Goal: Entertainment & Leisure: Consume media (video, audio)

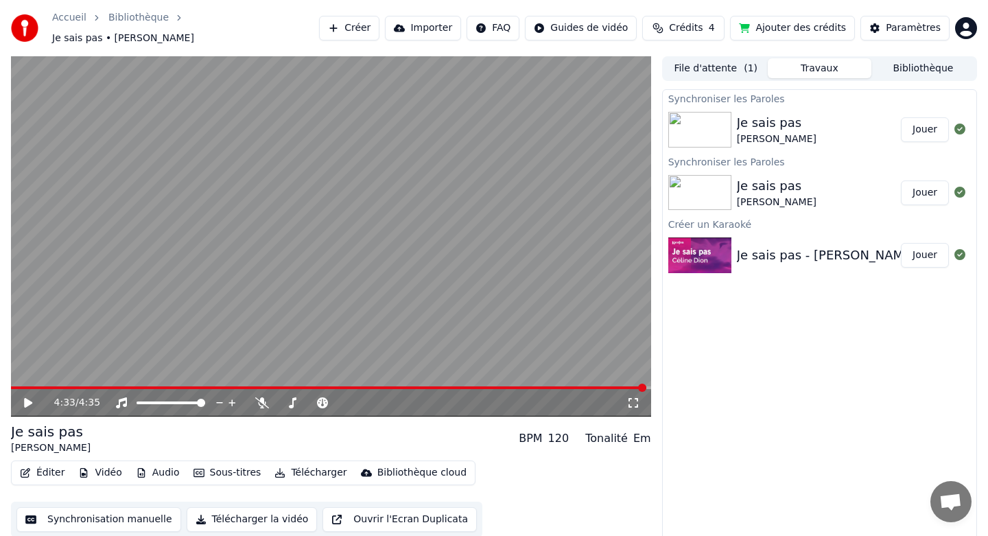
scroll to position [2, 0]
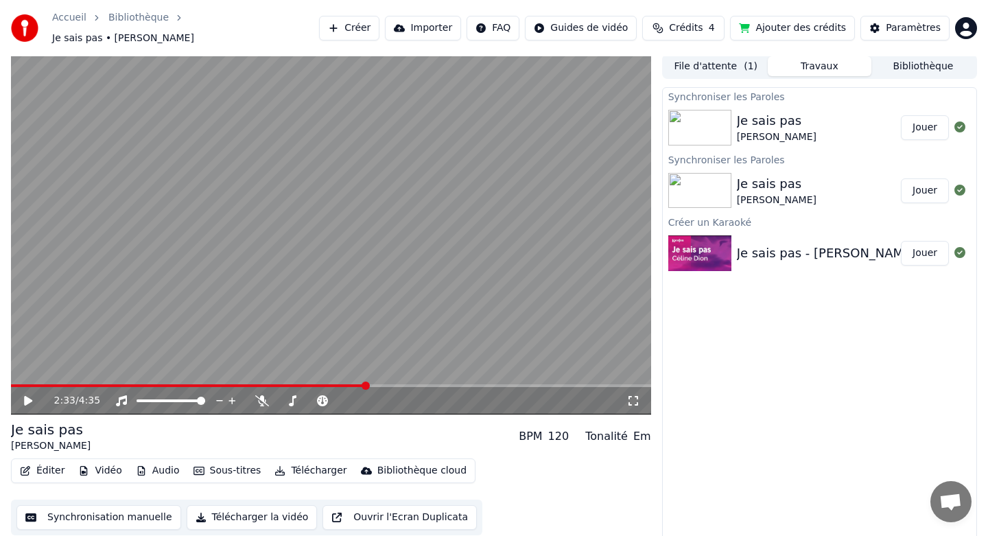
click at [362, 390] on span at bounding box center [366, 386] width 8 height 8
click at [353, 382] on span at bounding box center [352, 386] width 8 height 8
click at [156, 385] on span at bounding box center [160, 386] width 8 height 8
click at [11, 382] on span at bounding box center [15, 386] width 8 height 8
click at [638, 395] on icon at bounding box center [634, 400] width 14 height 11
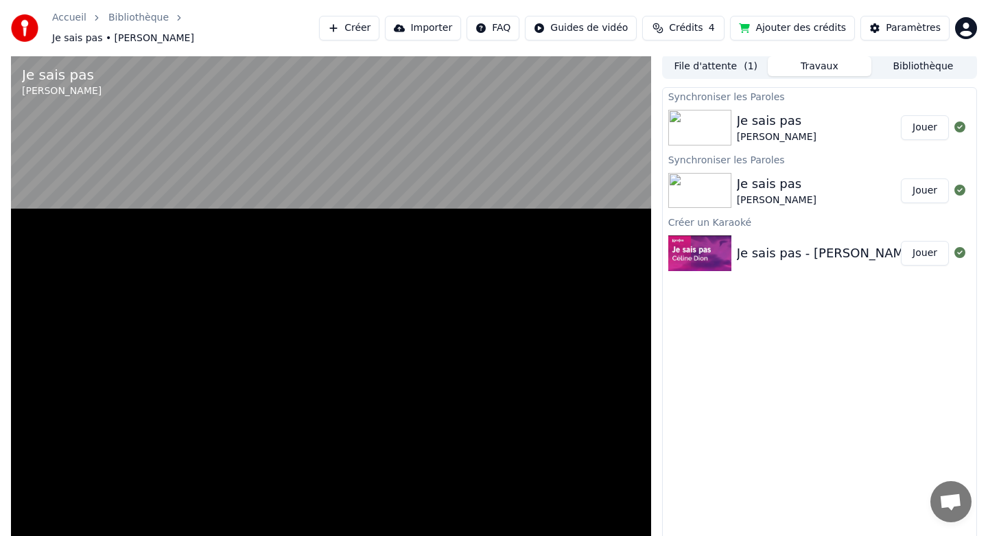
scroll to position [0, 0]
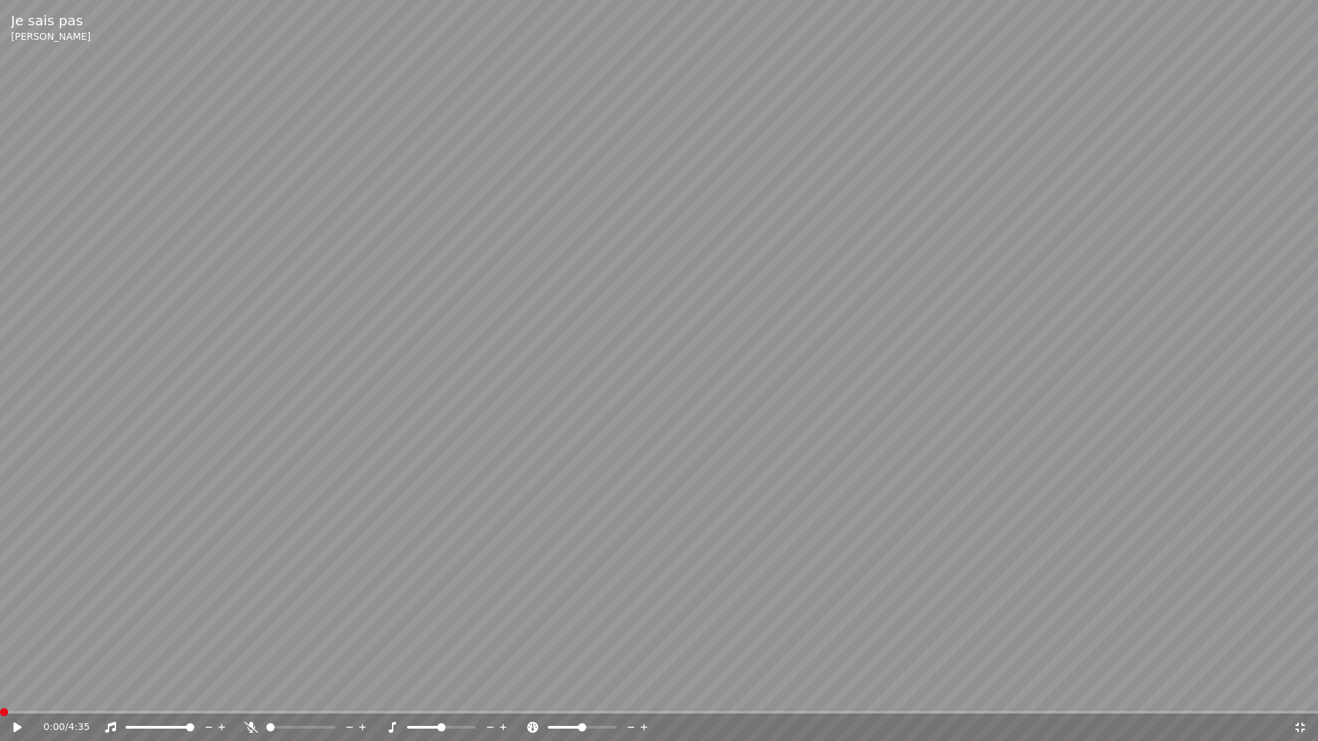
click at [795, 287] on video at bounding box center [659, 370] width 1318 height 741
click at [14, 535] on icon at bounding box center [27, 727] width 32 height 11
click at [0, 535] on span at bounding box center [4, 712] width 8 height 8
click at [16, 535] on icon at bounding box center [18, 728] width 8 height 10
click at [238, 535] on video at bounding box center [659, 370] width 1318 height 741
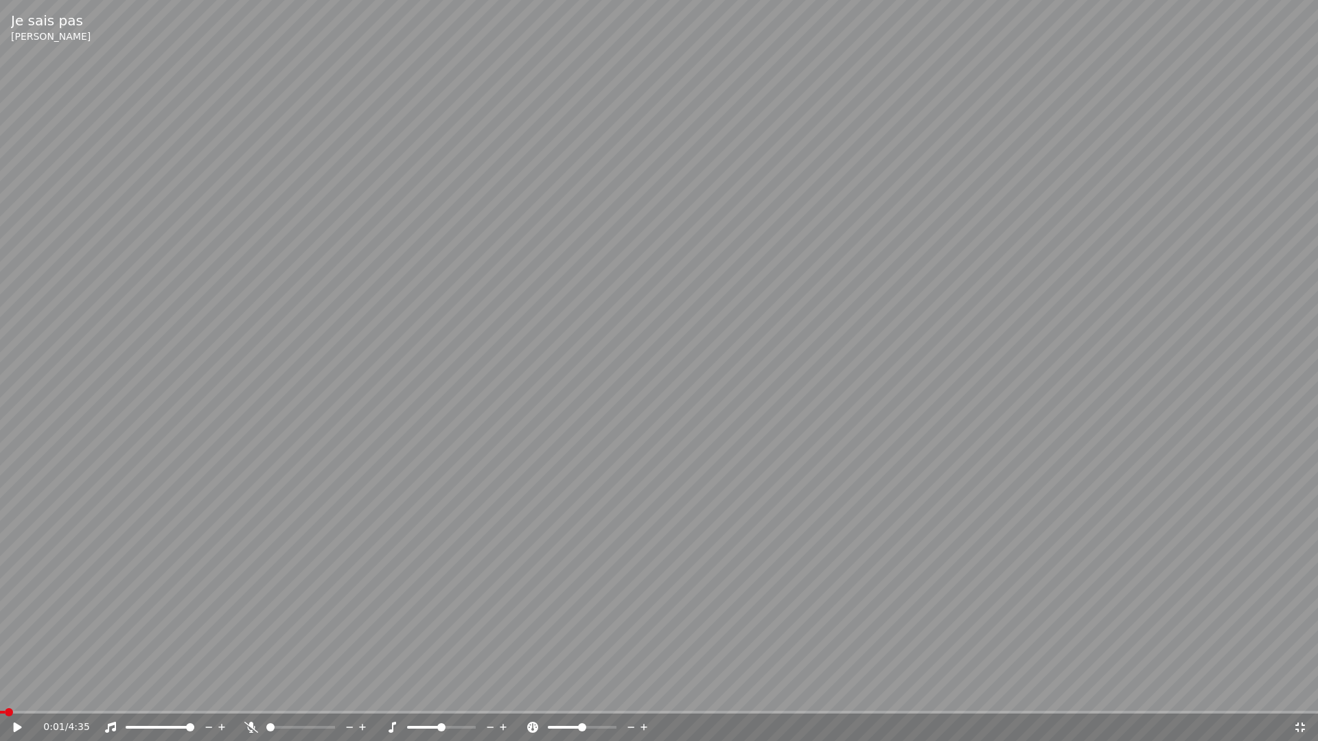
click at [4, 535] on span at bounding box center [2, 712] width 5 height 3
click at [14, 535] on icon at bounding box center [18, 728] width 8 height 10
click at [12, 535] on icon at bounding box center [27, 727] width 32 height 11
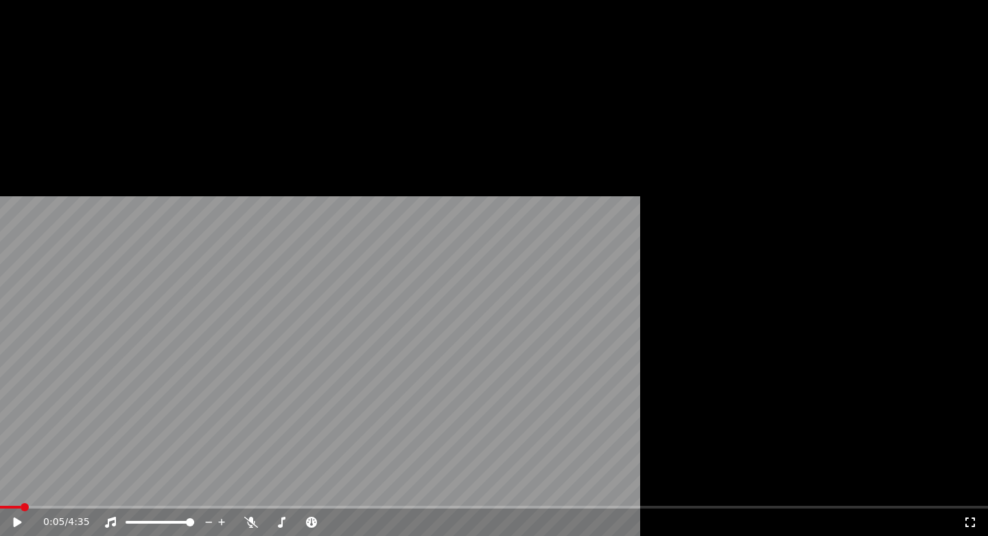
scroll to position [2, 0]
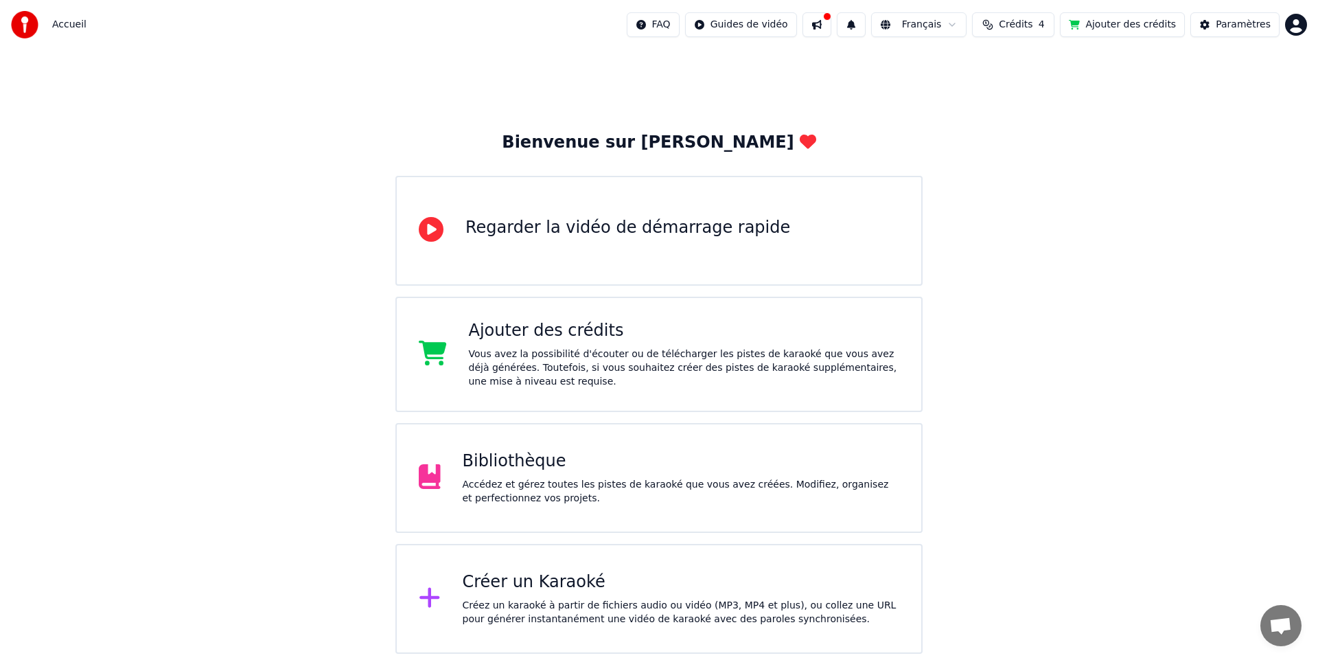
click at [831, 25] on button at bounding box center [816, 24] width 29 height 25
click at [745, 23] on html "Accueil FAQ Guides de vidéo Français Crédits 4 Ajouter des crédits Paramètres B…" at bounding box center [659, 326] width 1318 height 653
click at [658, 16] on html "Accueil FAQ Guides de vidéo Français Crédits 4 Ajouter des crédits Paramètres B…" at bounding box center [659, 326] width 1318 height 653
click at [1023, 19] on span "Crédits" at bounding box center [1016, 25] width 34 height 14
click at [1213, 29] on button "Paramètres" at bounding box center [1234, 24] width 89 height 25
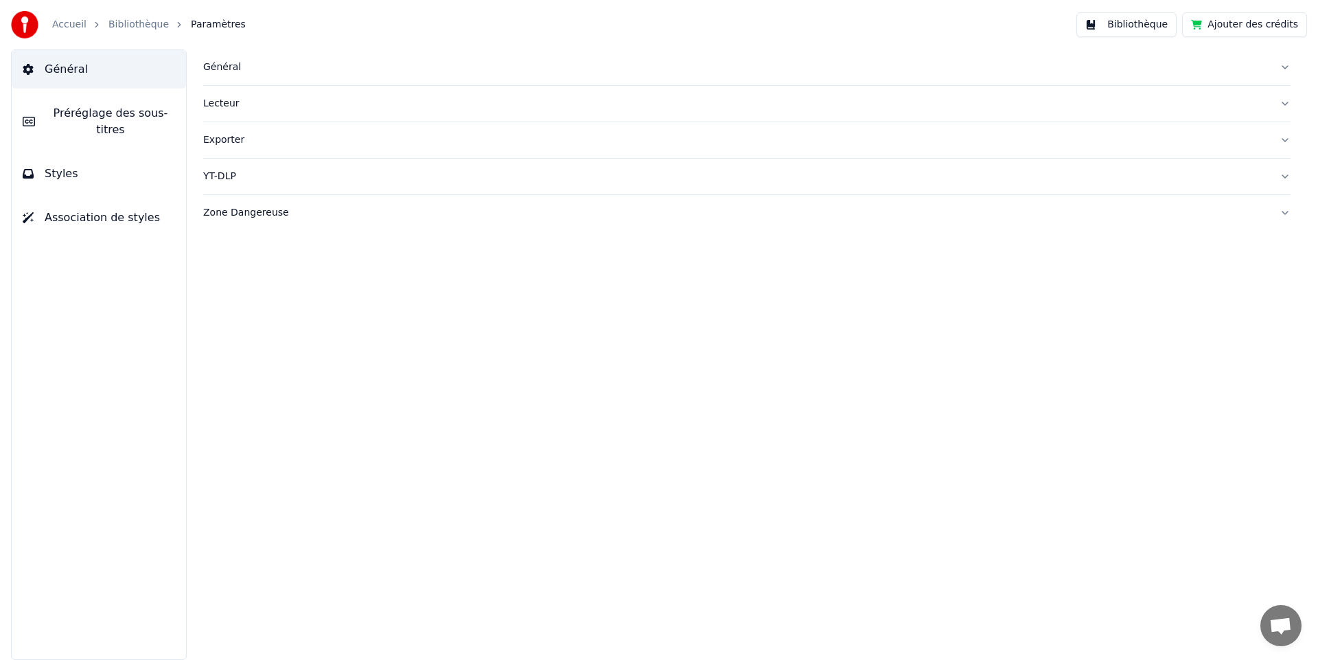
click at [1139, 18] on button "Bibliothèque" at bounding box center [1126, 24] width 100 height 25
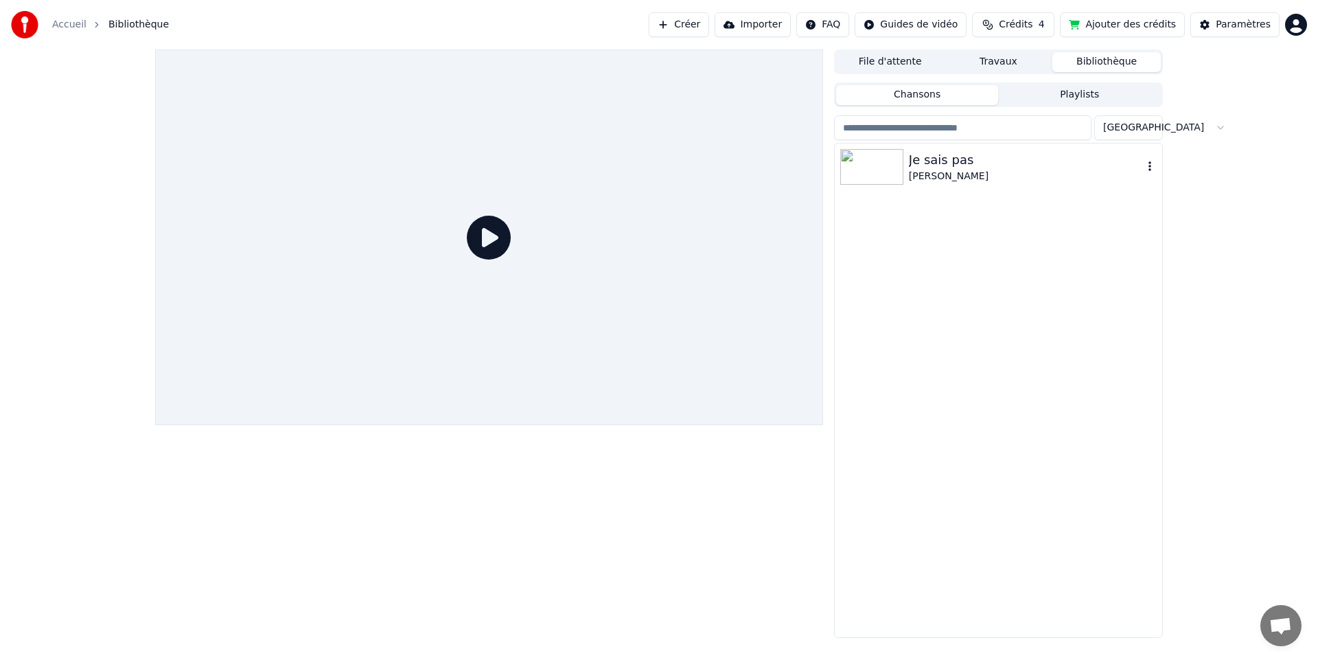
click at [940, 160] on div "Je sais pas" at bounding box center [1026, 159] width 234 height 19
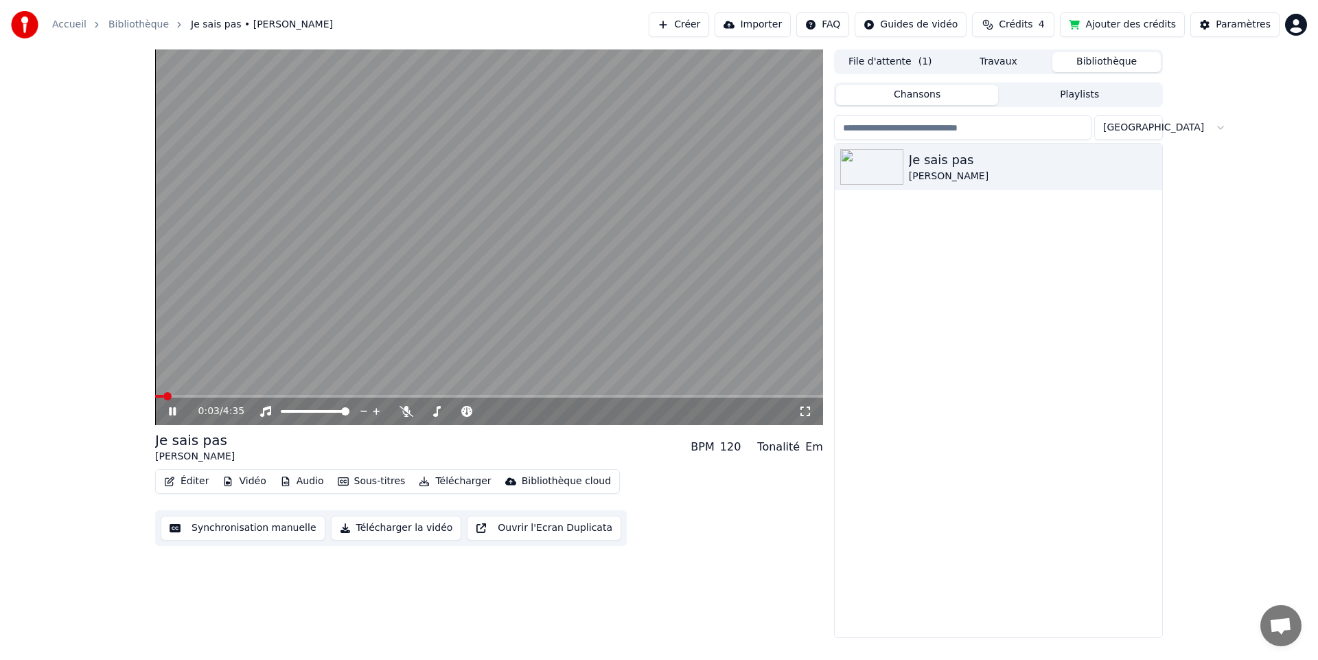
click at [800, 417] on div "0:03 / 4:35" at bounding box center [489, 411] width 657 height 14
click at [806, 413] on icon at bounding box center [805, 411] width 14 height 11
click at [277, 201] on video at bounding box center [489, 236] width 668 height 375
click at [734, 447] on div "120" at bounding box center [730, 447] width 21 height 16
click at [741, 445] on div "120" at bounding box center [730, 447] width 21 height 16
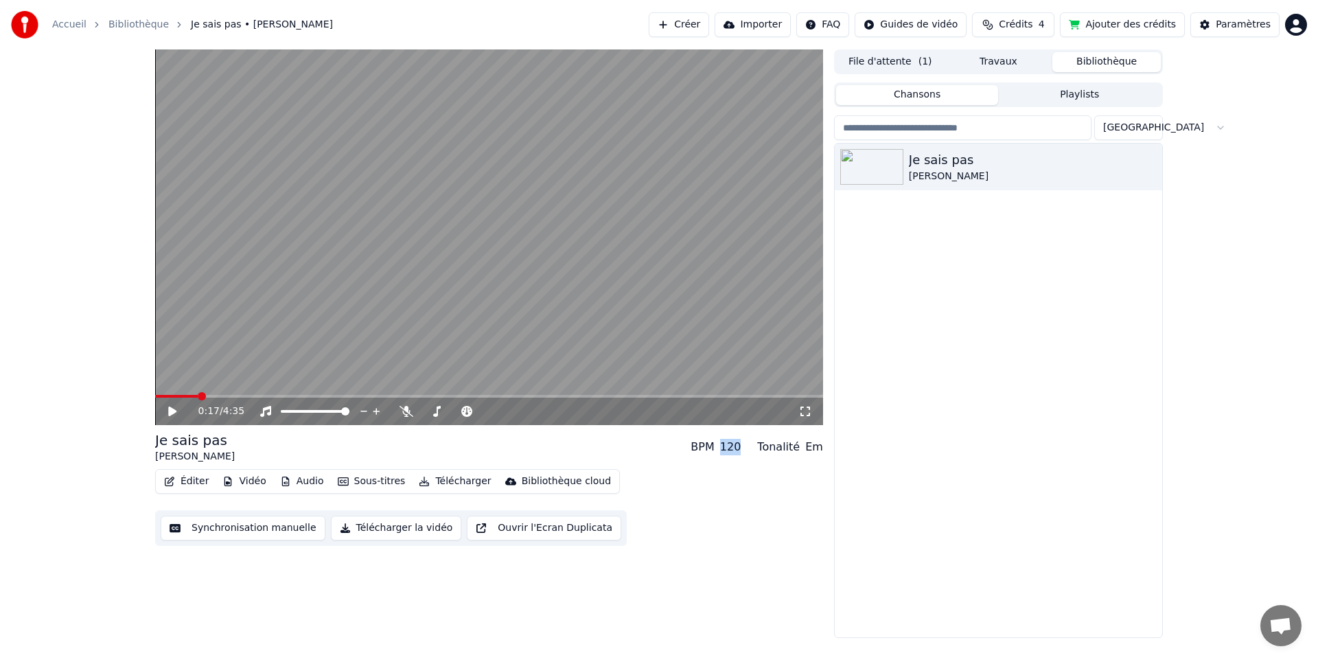
click at [741, 445] on div "120" at bounding box center [730, 447] width 21 height 16
click at [739, 447] on div "120" at bounding box center [730, 447] width 21 height 16
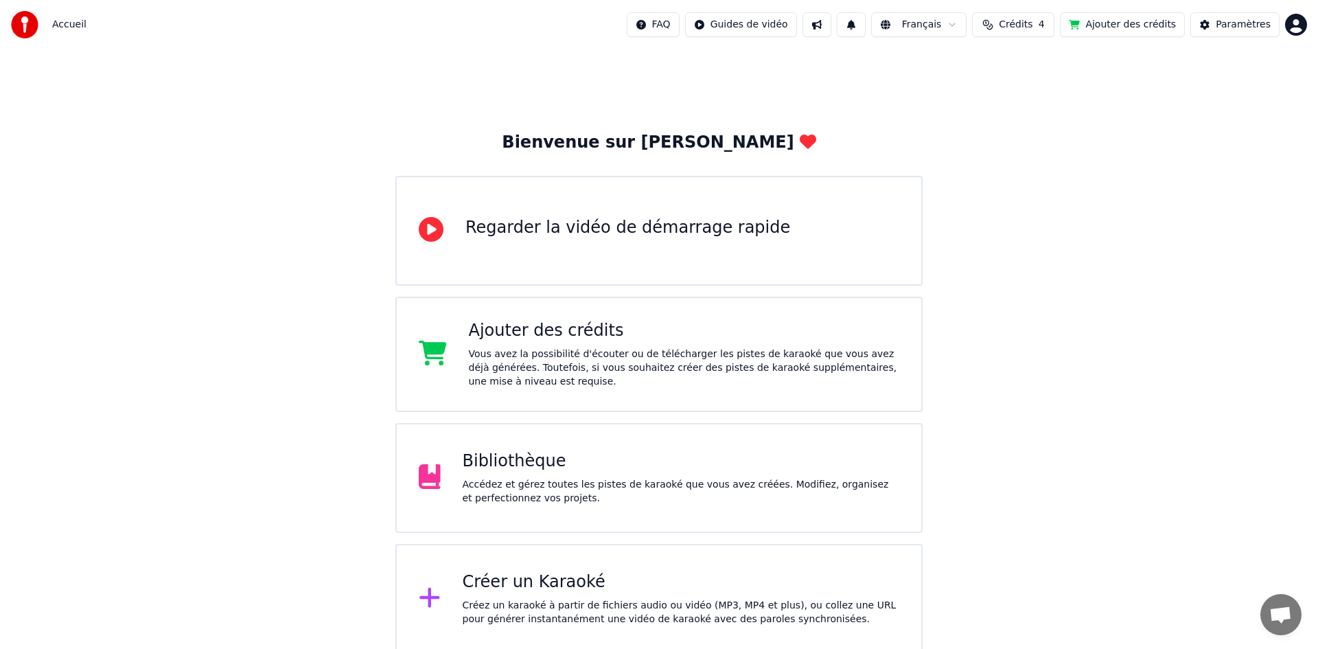
click at [743, 23] on html "Accueil FAQ Guides de vidéo Français Crédits 4 Ajouter des crédits Paramètres B…" at bounding box center [659, 326] width 1318 height 653
click at [1117, 26] on html "Accueil FAQ Guides de vidéo Français Crédits 4 Ajouter des crédits Paramètres B…" at bounding box center [659, 326] width 1318 height 653
click at [1044, 19] on span "4" at bounding box center [1041, 25] width 6 height 14
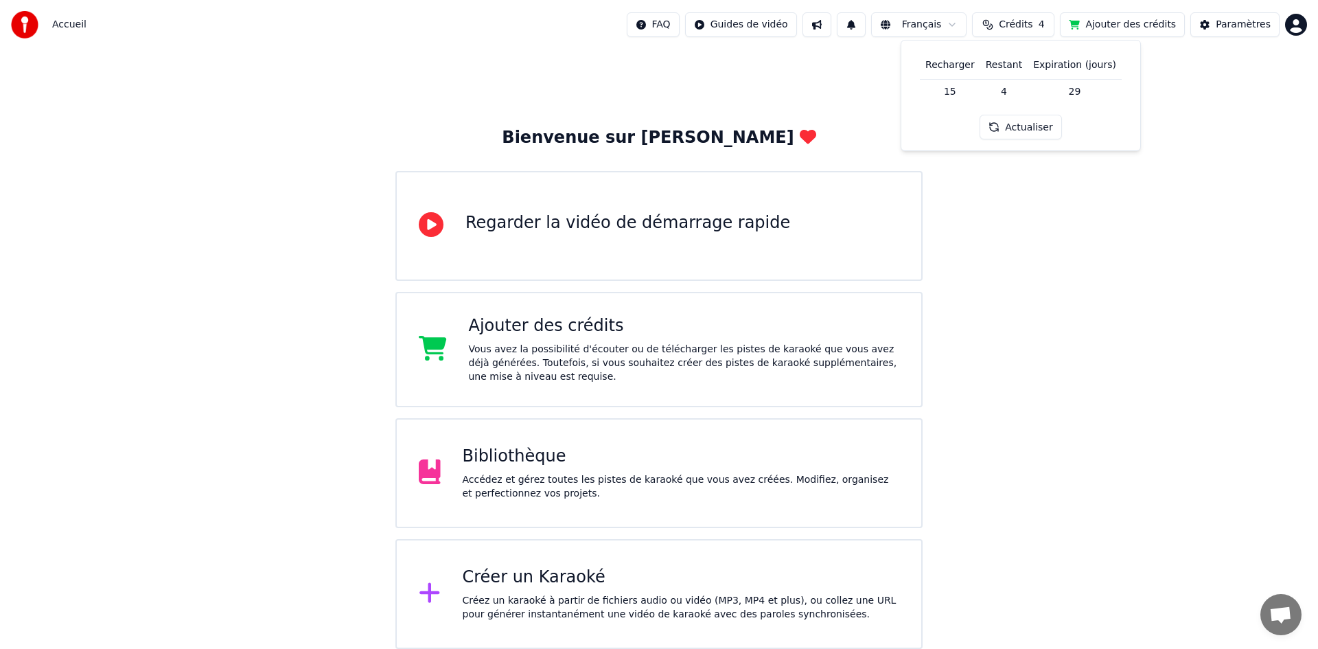
click at [501, 482] on div "Accédez et gérez toutes les pistes de karaoké que vous avez créées. Modifiez, o…" at bounding box center [681, 486] width 437 height 27
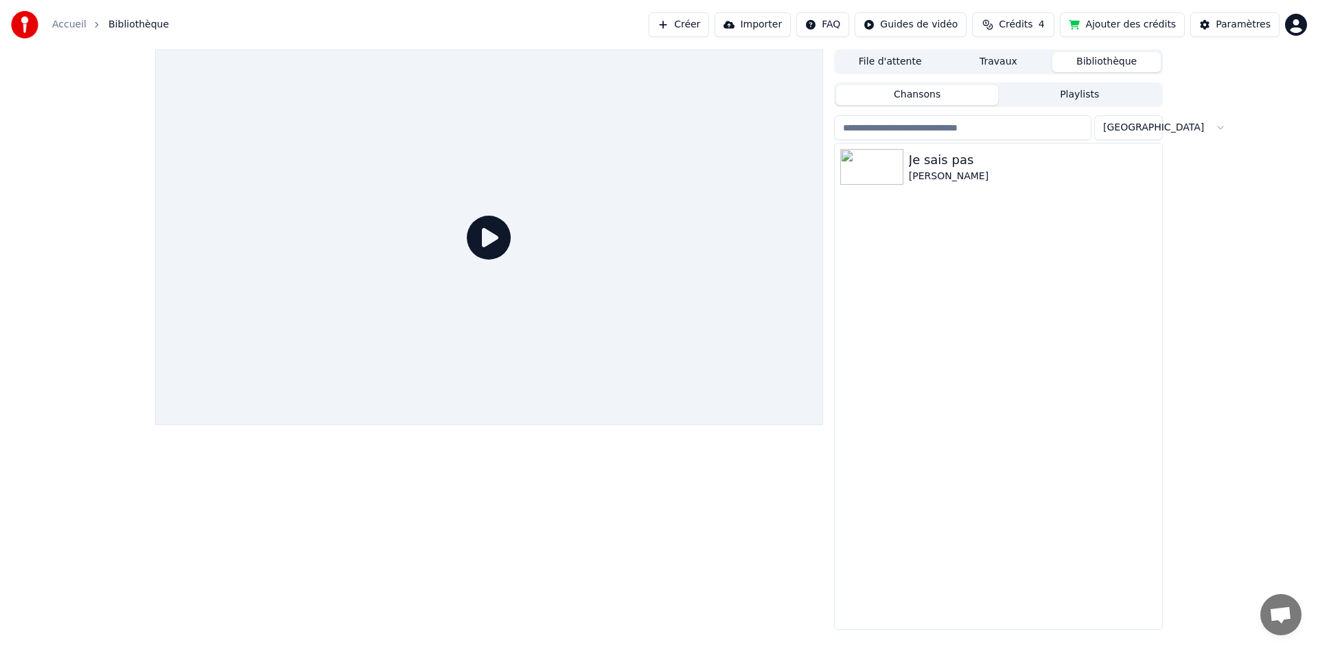
click at [489, 242] on icon at bounding box center [489, 238] width 44 height 44
click at [941, 164] on div "Je sais pas" at bounding box center [1026, 159] width 234 height 19
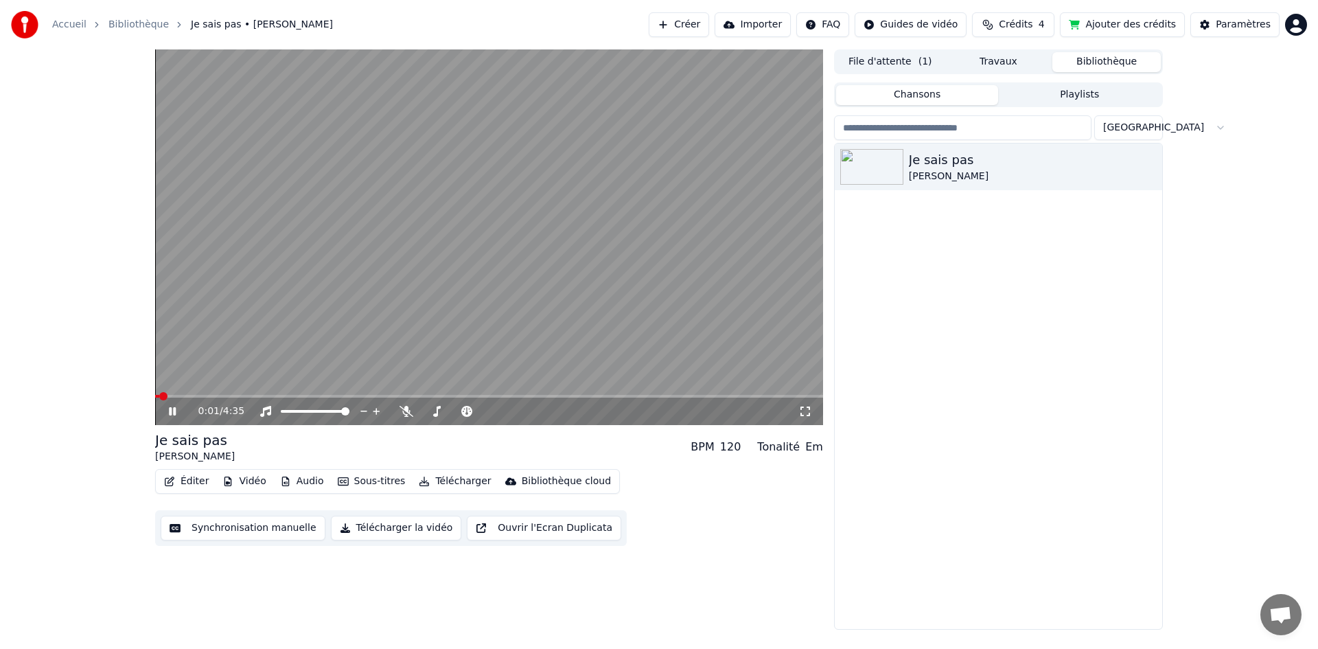
click at [807, 412] on icon at bounding box center [805, 411] width 14 height 11
